Goal: Task Accomplishment & Management: Manage account settings

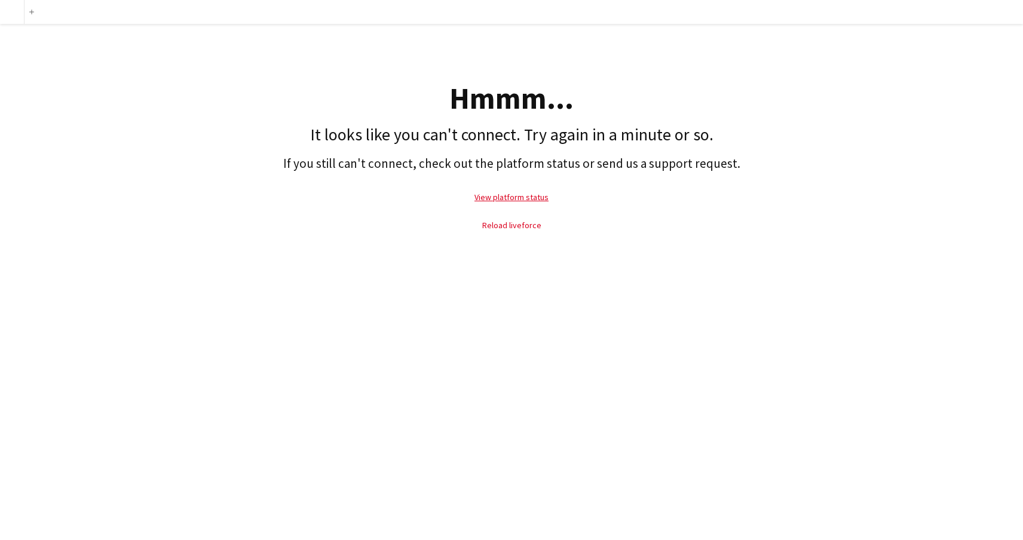
click at [506, 227] on link "Reload liveforce" at bounding box center [511, 225] width 59 height 11
click at [515, 225] on link "Reload liveforce" at bounding box center [511, 225] width 59 height 11
click at [524, 229] on link "Reload liveforce" at bounding box center [511, 225] width 59 height 11
click at [521, 227] on link "Reload liveforce" at bounding box center [511, 225] width 59 height 11
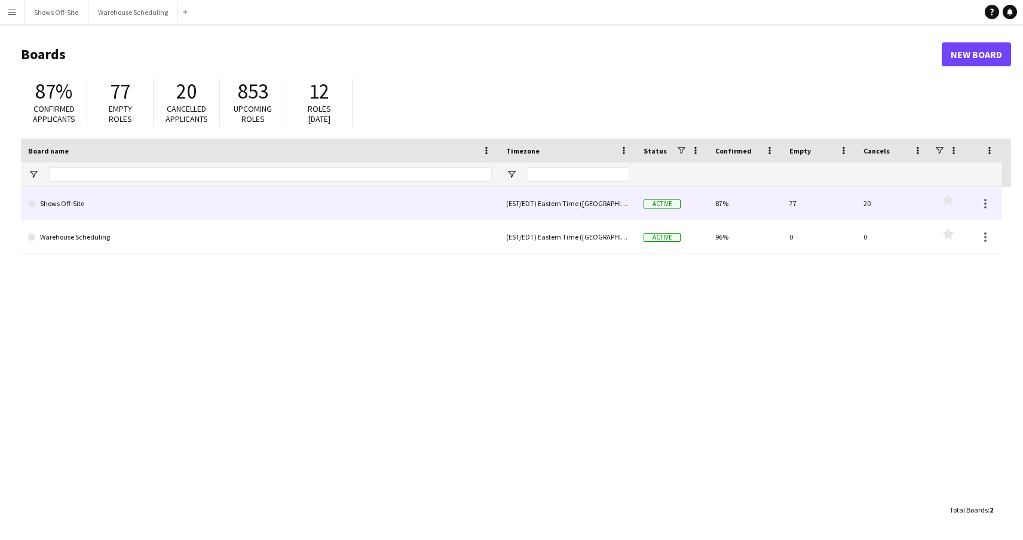
click at [289, 207] on link "Shows Off-Site" at bounding box center [259, 203] width 463 height 33
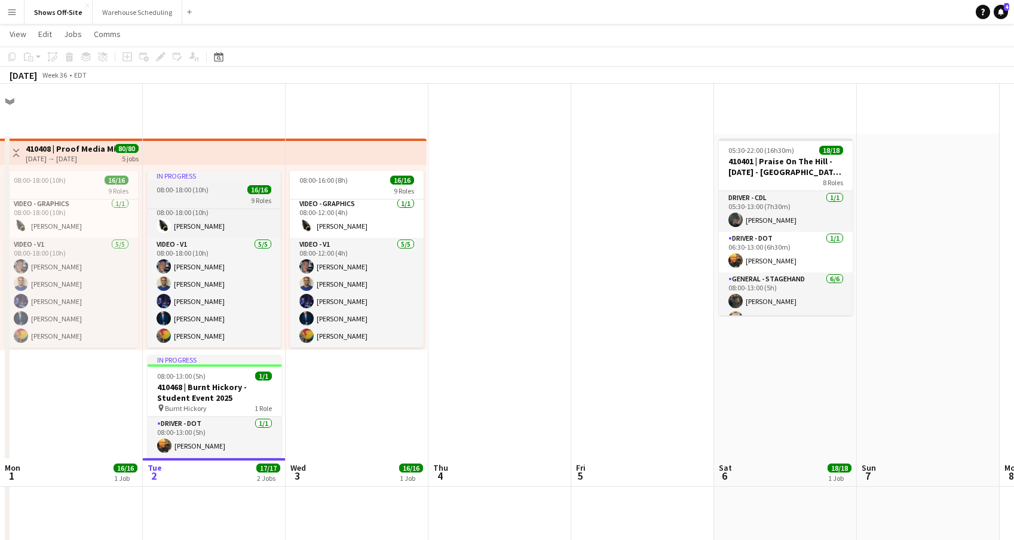
scroll to position [126, 0]
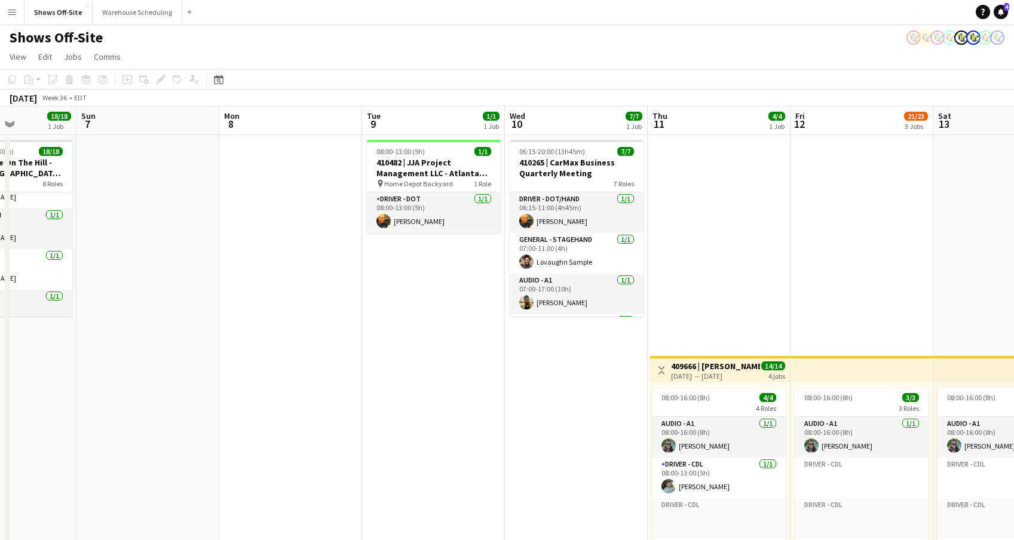
drag, startPoint x: 889, startPoint y: 383, endPoint x: 803, endPoint y: 335, distance: 98.4
click at [202, 354] on app-calendar-viewport "Tue 2 17/17 2 Jobs Wed 3 16/16 1 Job Thu 4 Fri 5 Sat 6 18/18 1 Job Sun 7 Mon 8 …" at bounding box center [507, 510] width 1014 height 809
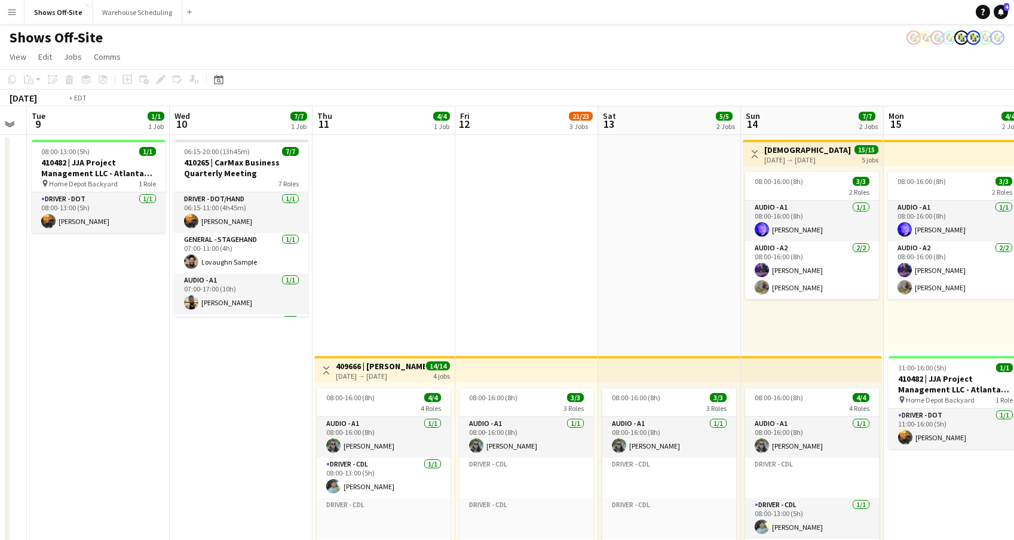
drag, startPoint x: 803, startPoint y: 335, endPoint x: 324, endPoint y: 328, distance: 478.5
click at [136, 319] on app-calendar-viewport "Fri 5 Sat 6 18/18 1 Job Sun 7 Mon 8 Tue 9 1/1 1 Job Wed 10 7/7 1 Job Thu 11 4/4…" at bounding box center [507, 510] width 1014 height 809
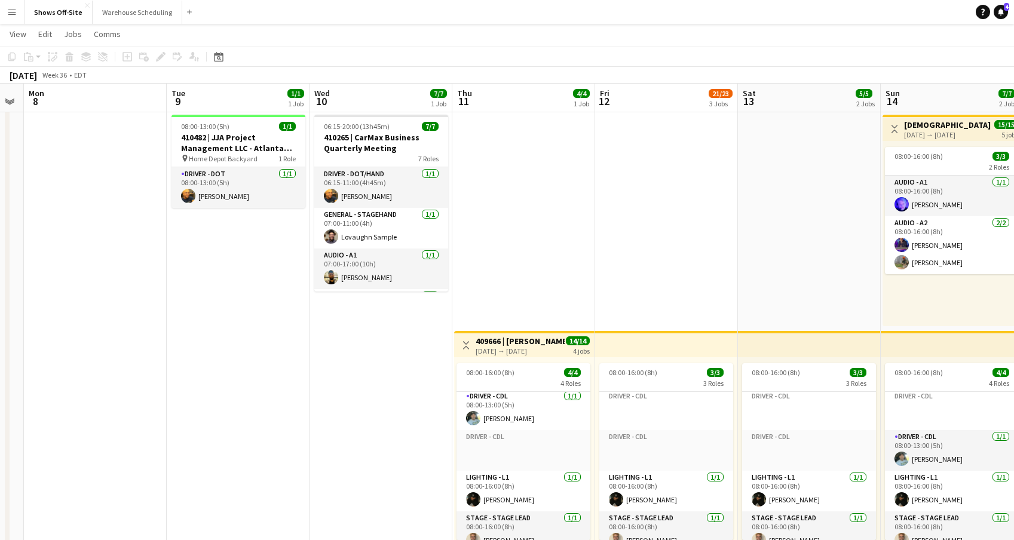
drag, startPoint x: 216, startPoint y: 278, endPoint x: 632, endPoint y: 254, distance: 417.0
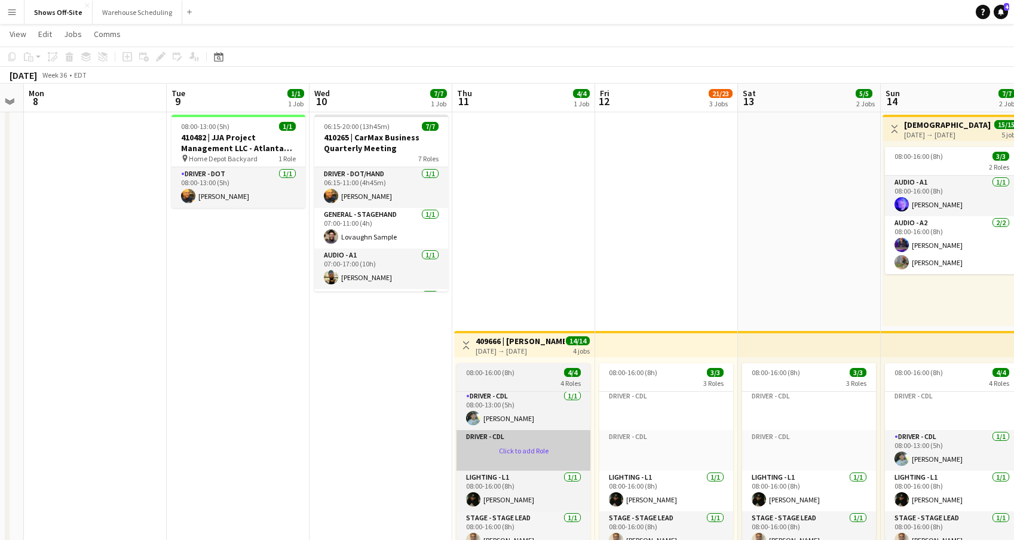
click at [518, 448] on app-card-role-placeholder "Driver - CDL Click to add Role" at bounding box center [523, 450] width 134 height 41
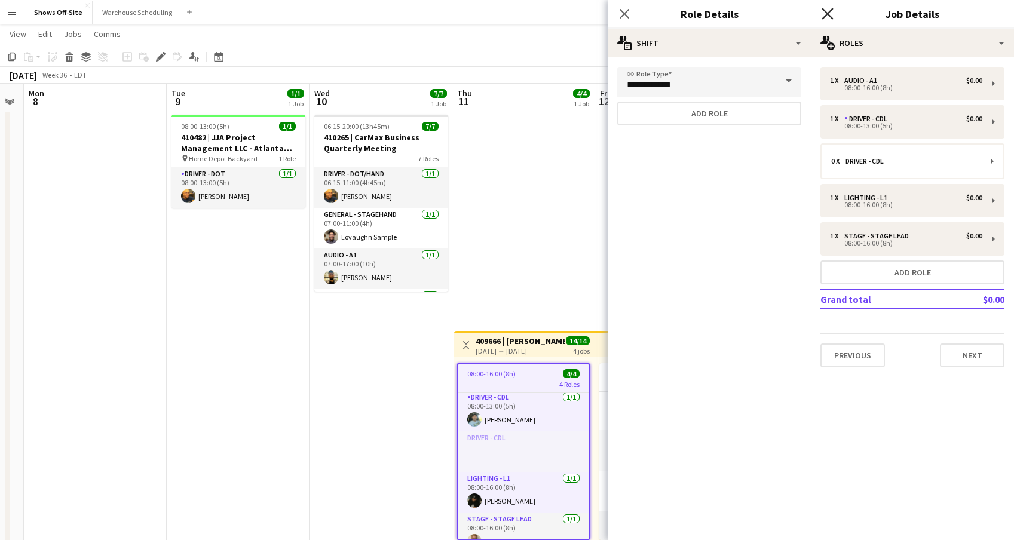
click at [824, 19] on icon "Close pop-in" at bounding box center [826, 13] width 11 height 11
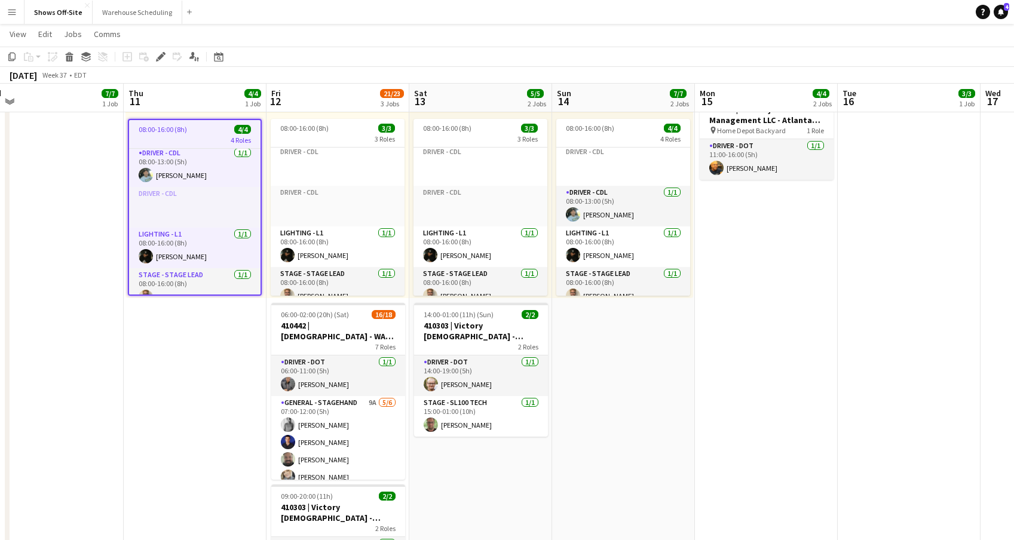
drag, startPoint x: 446, startPoint y: 420, endPoint x: 232, endPoint y: 411, distance: 214.6
click at [118, 391] on app-calendar-viewport "Sun 7 Mon 8 Tue 9 1/1 1 Job Wed 10 7/7 1 Job Thu 11 4/4 1 Job Fri 12 21/23 3 Jo…" at bounding box center [507, 465] width 1014 height 1374
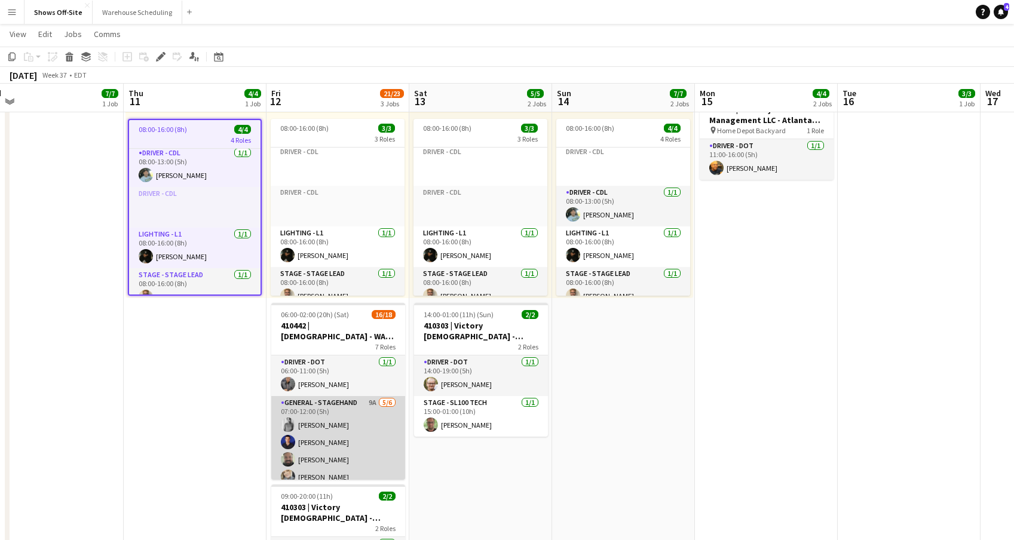
click at [331, 438] on app-card-role "General - Stagehand 9A 5/6 07:00-12:00 (5h) Najee Campbell Max White Bryan Keen…" at bounding box center [338, 459] width 134 height 127
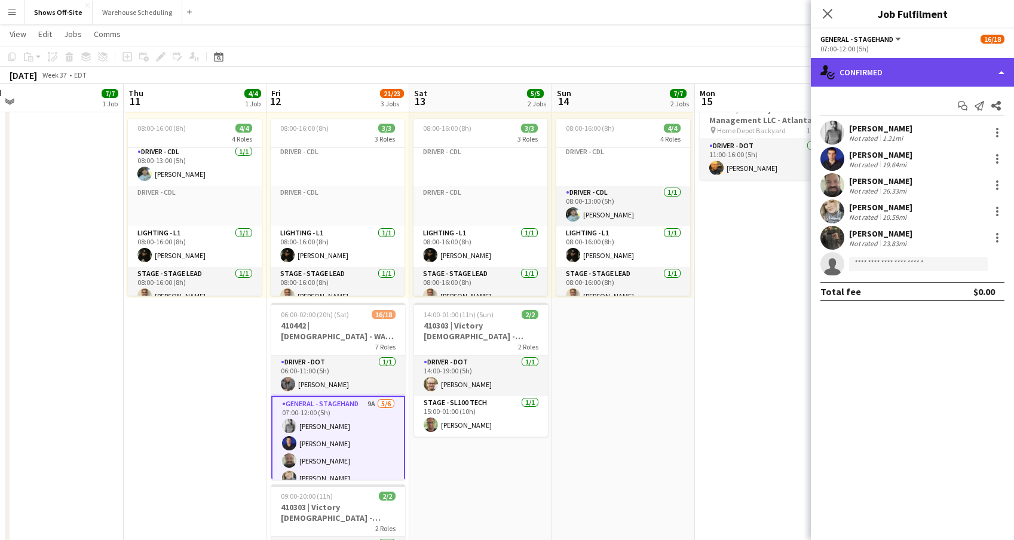
click at [917, 65] on div "single-neutral-actions-check-2 Confirmed" at bounding box center [912, 72] width 203 height 29
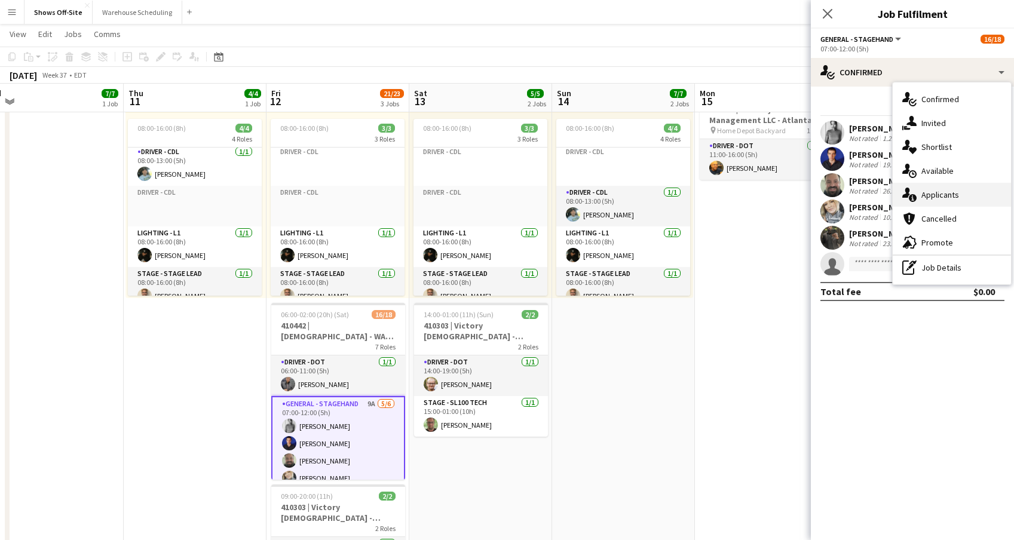
click at [926, 201] on div "single-neutral-actions-information Applicants" at bounding box center [951, 195] width 118 height 24
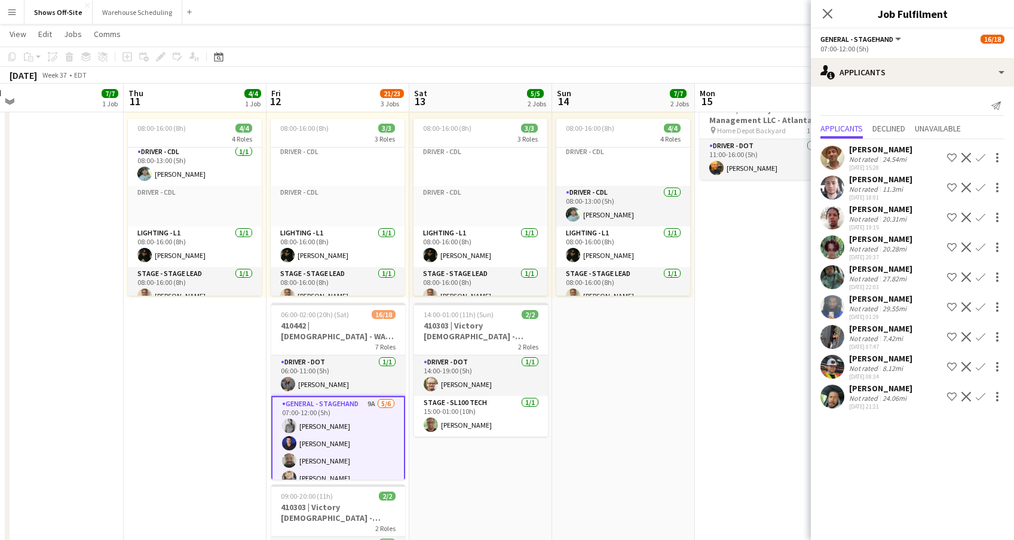
click at [983, 279] on app-icon "Confirm" at bounding box center [980, 277] width 10 height 10
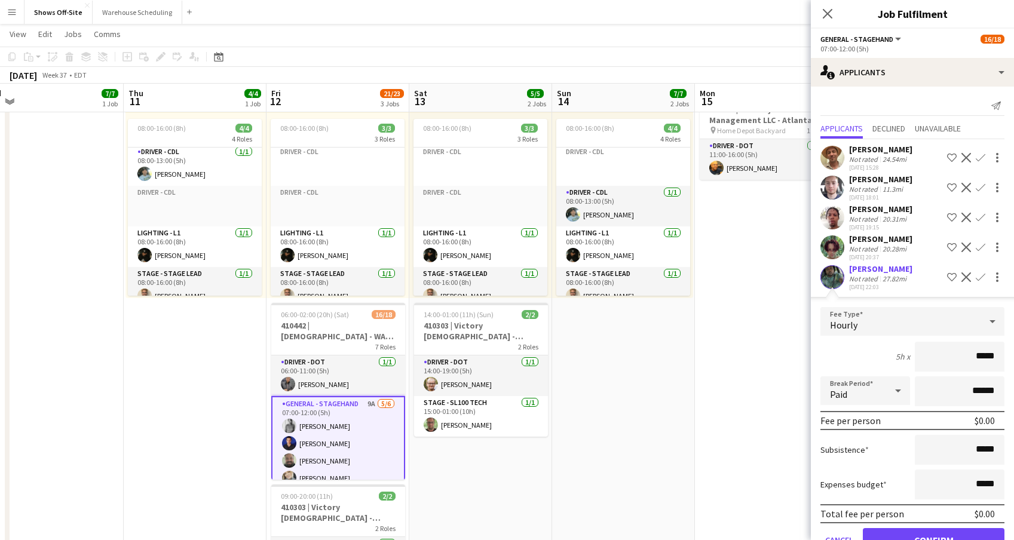
click at [921, 534] on button "Confirm" at bounding box center [933, 540] width 142 height 24
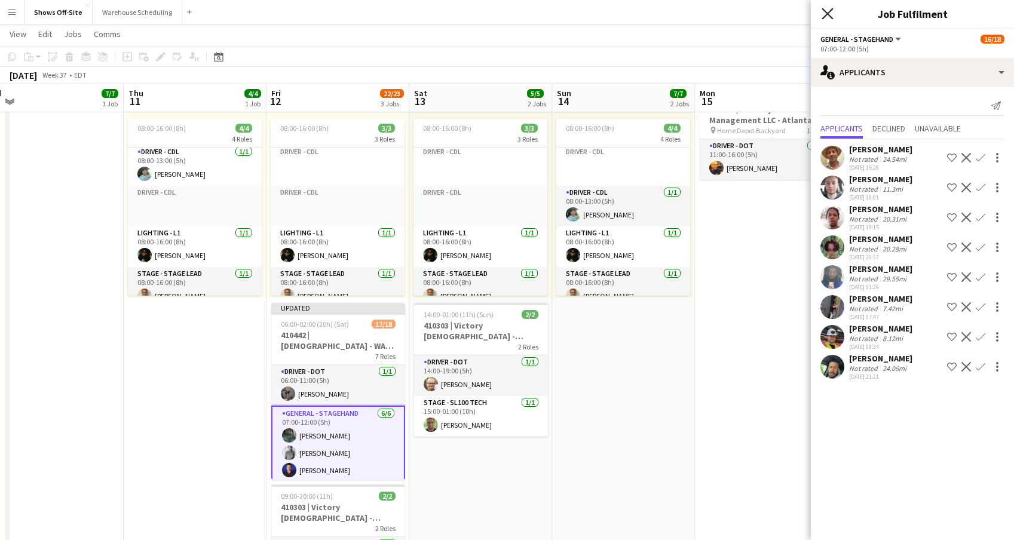
click at [822, 17] on icon "Close pop-in" at bounding box center [826, 13] width 11 height 11
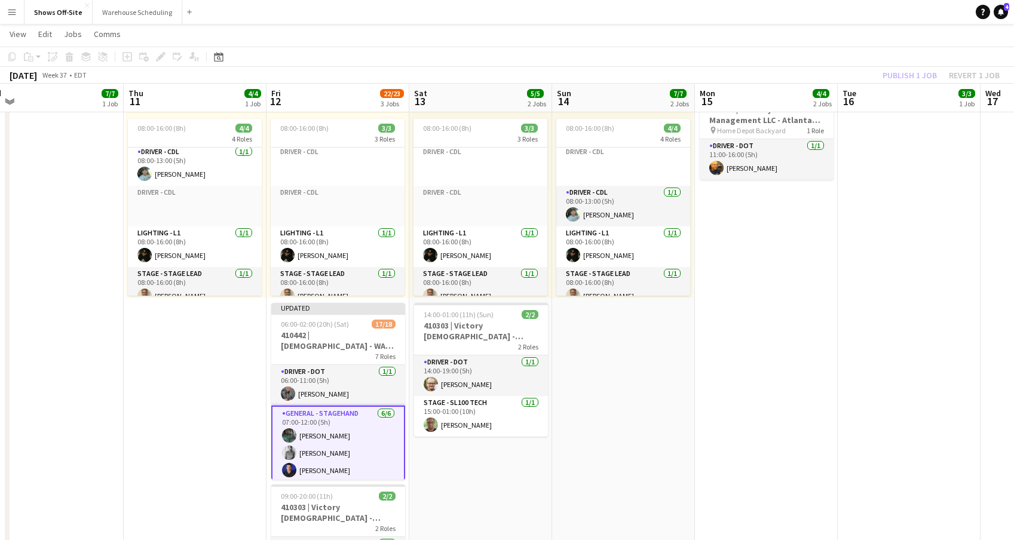
drag, startPoint x: 834, startPoint y: 36, endPoint x: 894, endPoint y: 59, distance: 64.7
click at [834, 36] on app-page-menu "View Day view expanded Day view collapsed Month view Date picker Jump to today …" at bounding box center [507, 35] width 1014 height 23
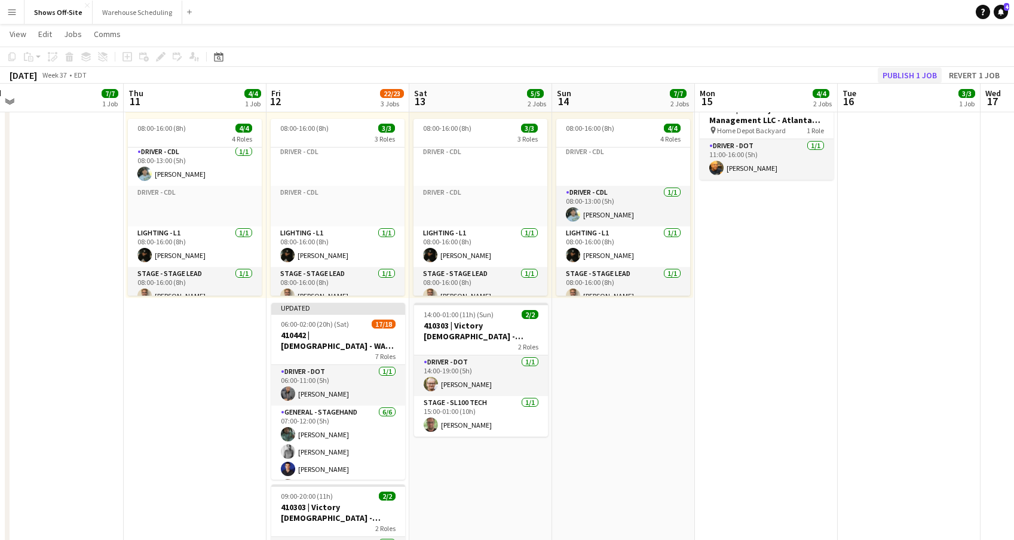
click at [907, 79] on button "Publish 1 job" at bounding box center [909, 75] width 64 height 16
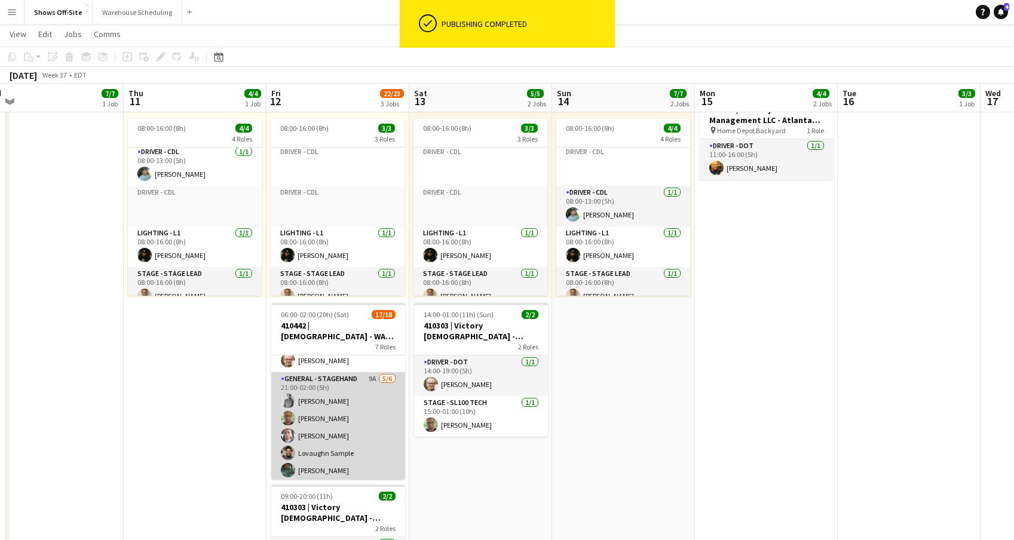
click at [357, 391] on app-card-role "General - Stagehand 9A 5/6 21:00-02:00 (5h) Najee Campbell matthew hardin Josep…" at bounding box center [338, 435] width 134 height 127
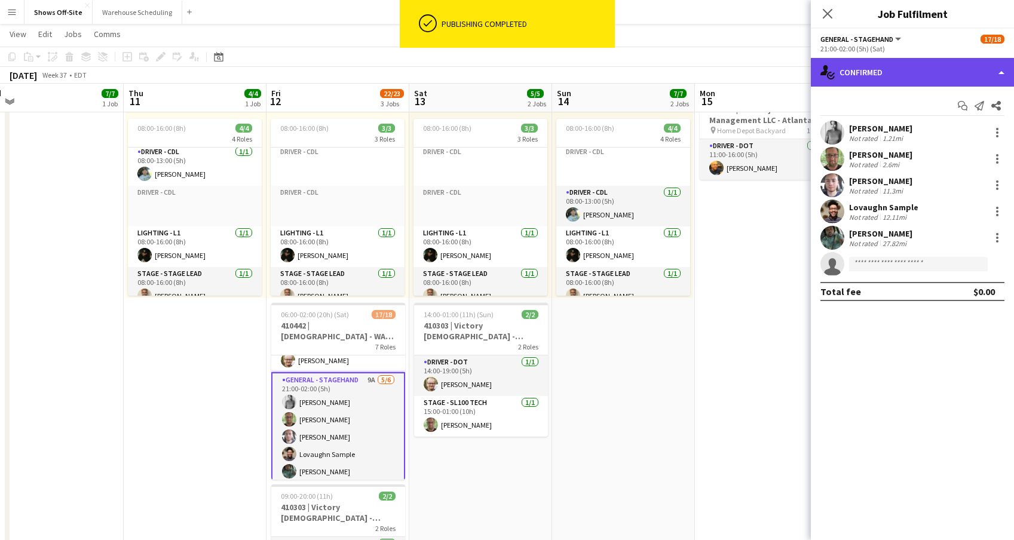
click at [913, 63] on div "single-neutral-actions-check-2 Confirmed" at bounding box center [912, 72] width 203 height 29
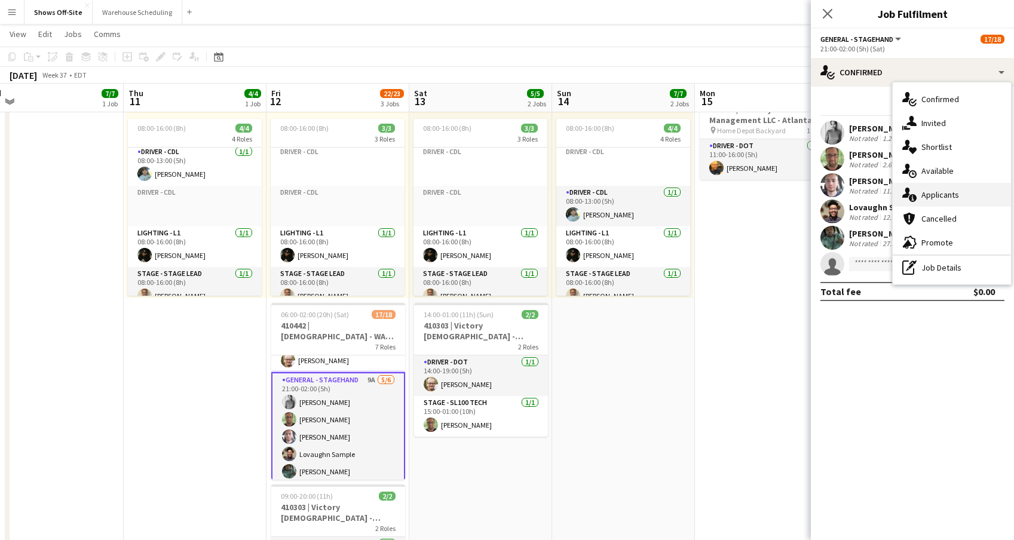
click at [933, 194] on span "Applicants" at bounding box center [940, 194] width 38 height 11
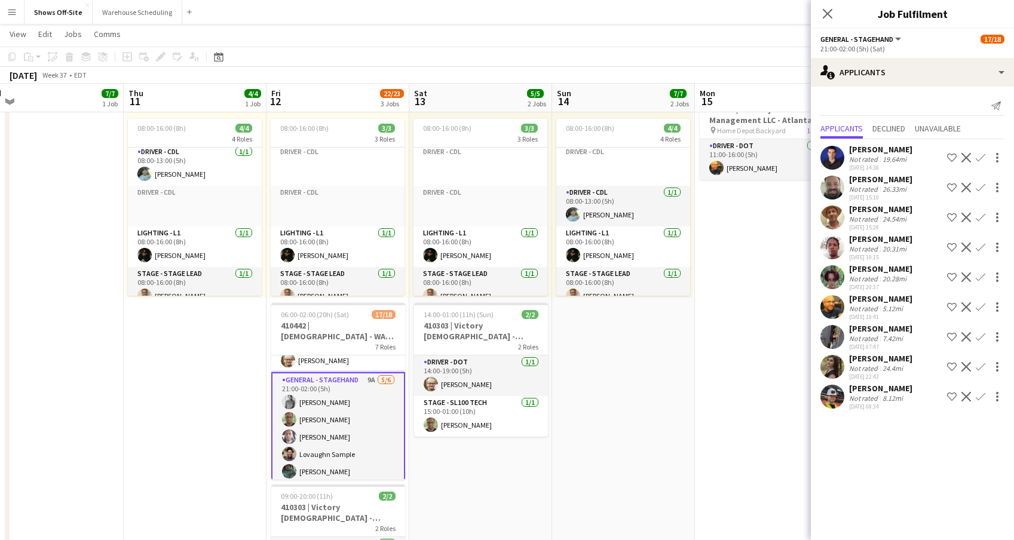
click at [983, 309] on app-icon "Confirm" at bounding box center [980, 307] width 10 height 10
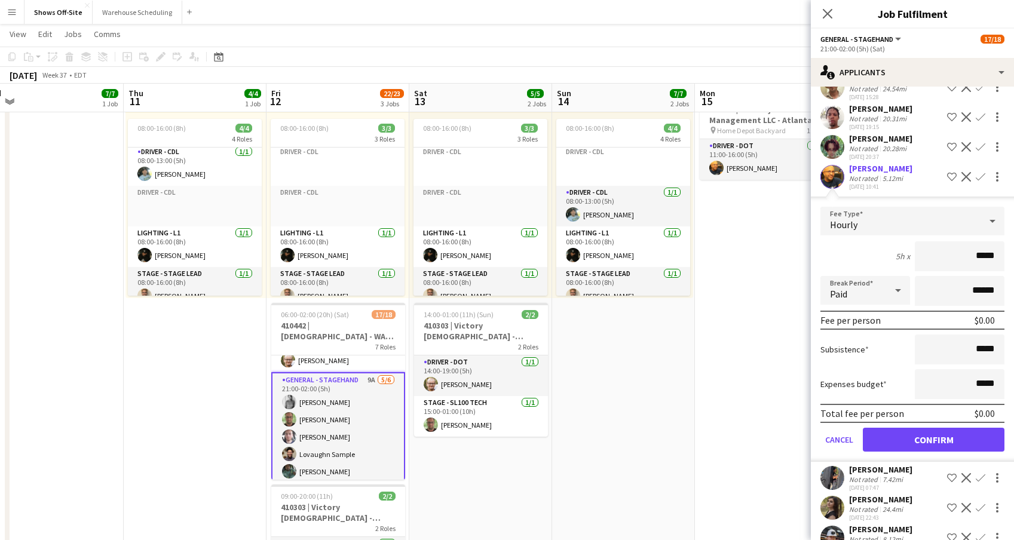
click at [959, 428] on form "Fee Type Hourly 5h x ***** Break Period Paid ****** Fee per person $0.00 Subsis…" at bounding box center [912, 334] width 203 height 255
click at [944, 446] on button "Confirm" at bounding box center [933, 441] width 142 height 24
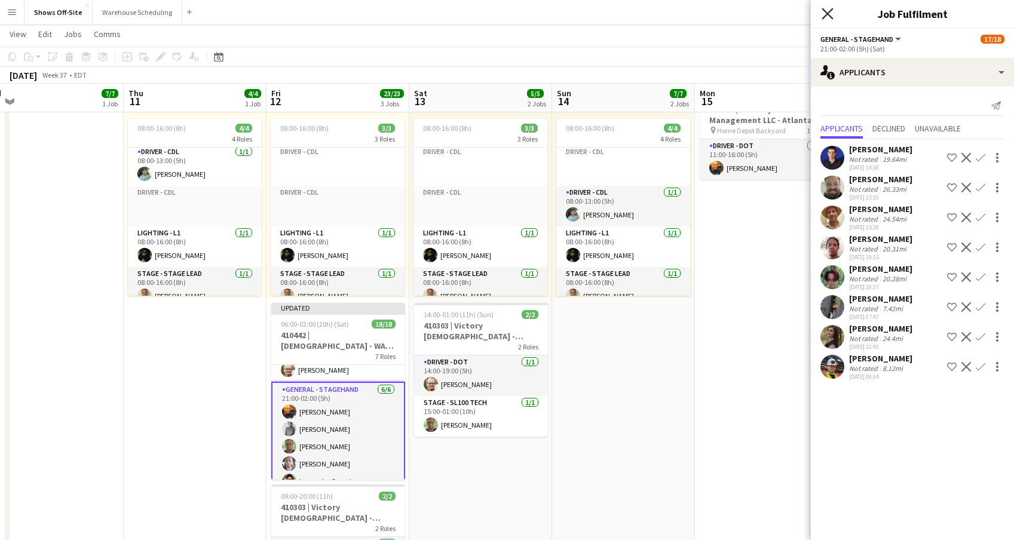
click at [822, 13] on app-icon "Close pop-in" at bounding box center [827, 13] width 17 height 17
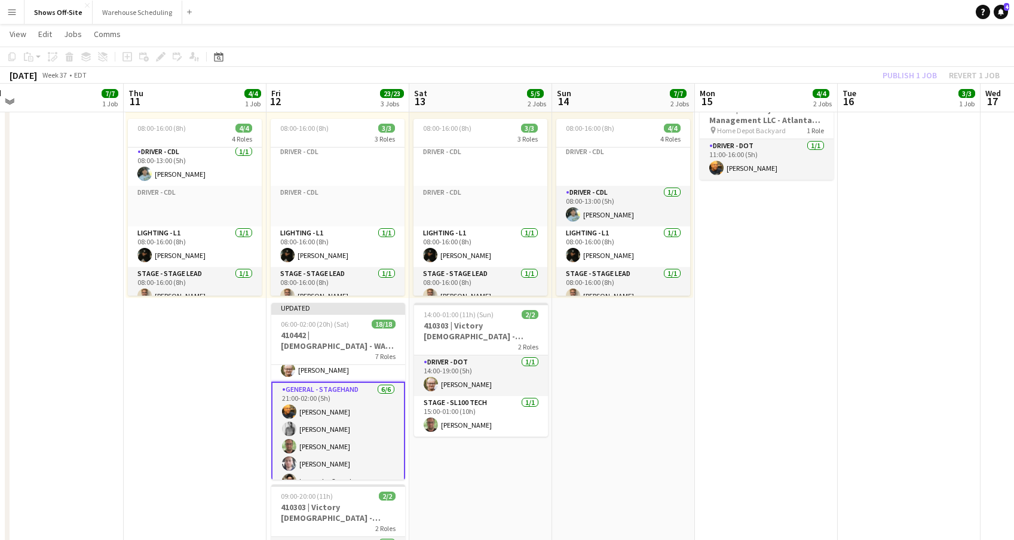
click at [858, 44] on app-page-menu "View Day view expanded Day view collapsed Month view Date picker Jump to today …" at bounding box center [507, 35] width 1014 height 23
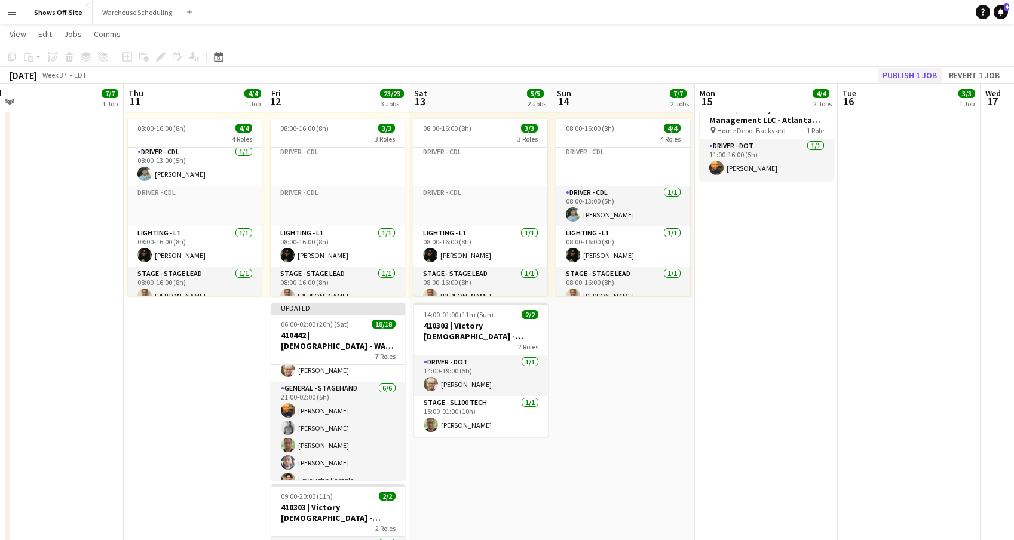
click at [914, 76] on button "Publish 1 job" at bounding box center [909, 75] width 64 height 16
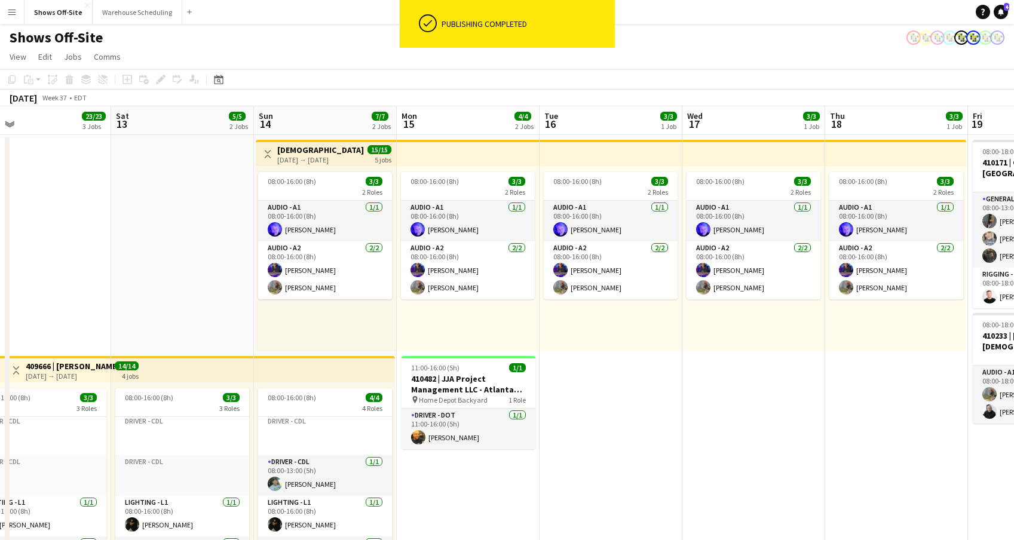
drag, startPoint x: 925, startPoint y: 394, endPoint x: 900, endPoint y: 376, distance: 31.3
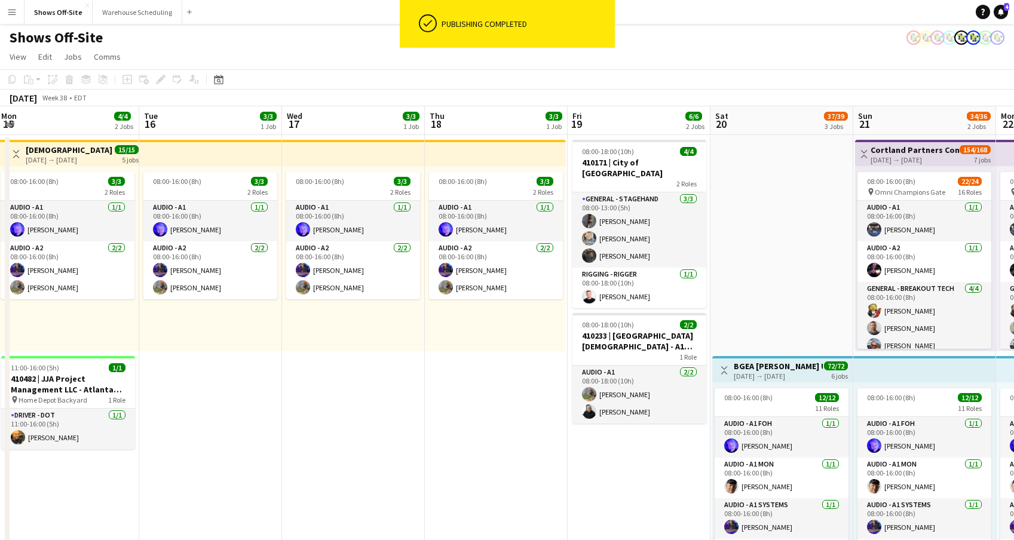
drag, startPoint x: 900, startPoint y: 376, endPoint x: 547, endPoint y: 375, distance: 353.0
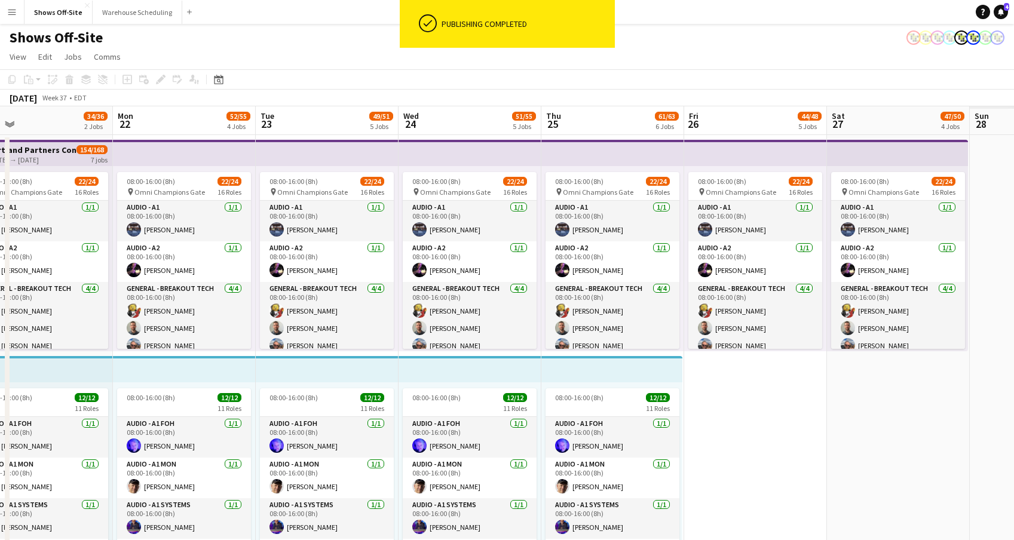
click at [108, 274] on app-card-role "Audio - A2 1/1 08:00-16:00 (8h) Nate Cook" at bounding box center [41, 261] width 134 height 41
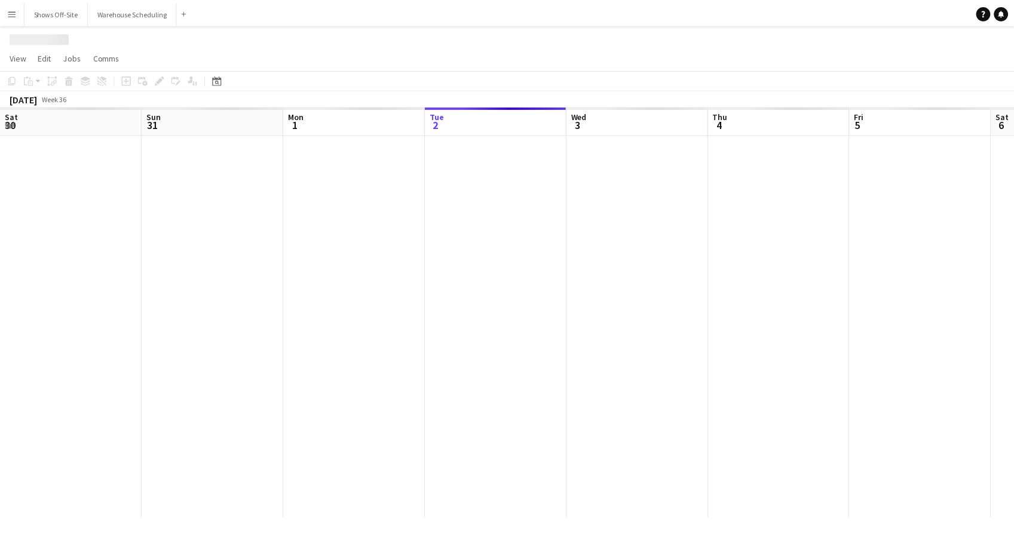
scroll to position [0, 286]
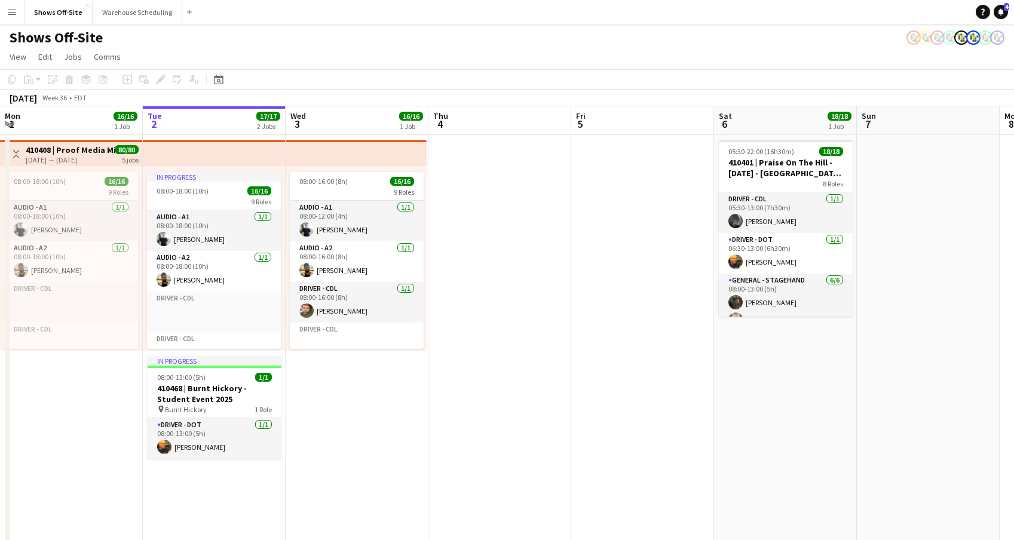
click at [226, 75] on div "Date picker SEP 2025 SEP 2025 Monday M Tuesday T Wednesday W Thursday T Friday …" at bounding box center [214, 79] width 27 height 14
click at [224, 82] on div "Date picker" at bounding box center [218, 79] width 14 height 14
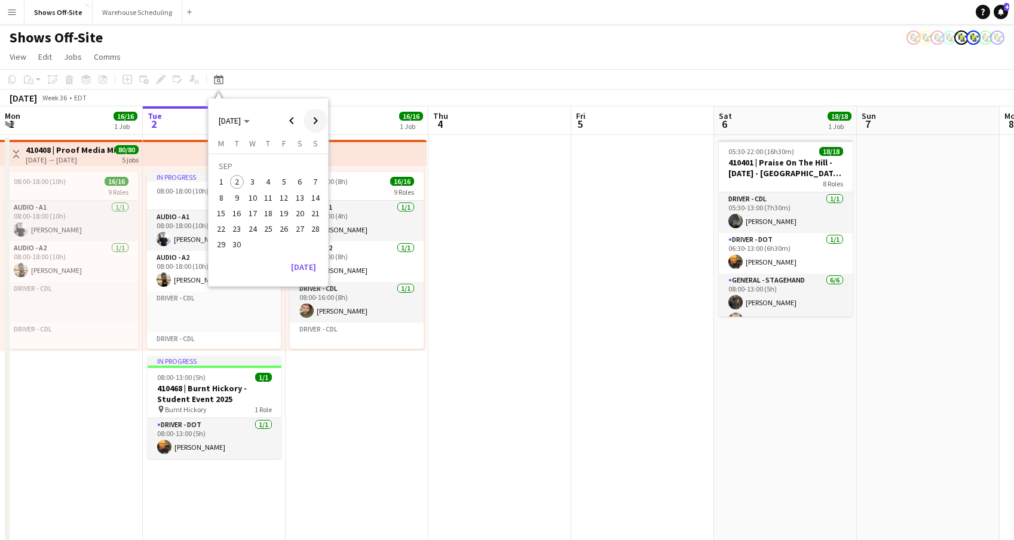
click at [318, 121] on span "Next month" at bounding box center [315, 121] width 24 height 24
